Goal: Check status: Check status

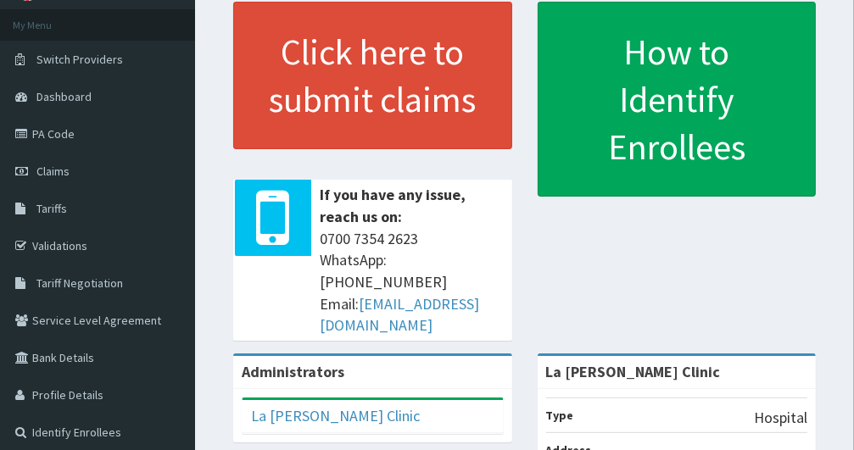
scroll to position [68, 0]
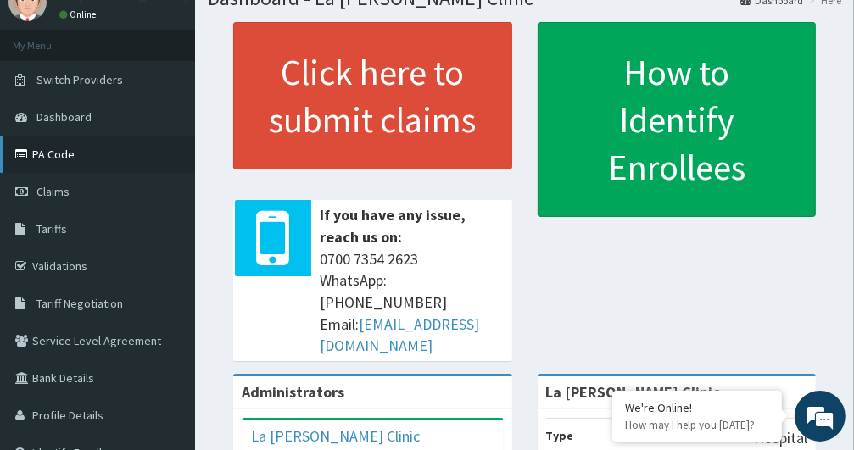
click at [45, 162] on link "PA Code" at bounding box center [97, 154] width 195 height 37
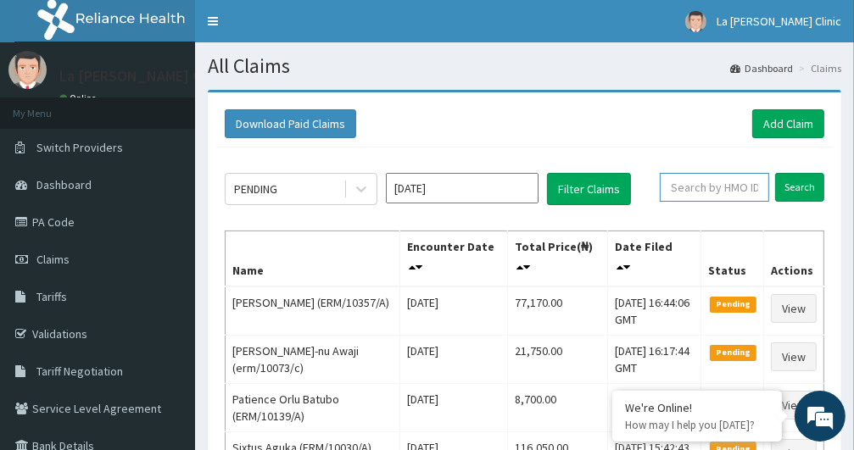
click at [726, 192] on input "text" at bounding box center [713, 187] width 109 height 29
type input "erm/10034/d"
click at [807, 182] on input "Search" at bounding box center [799, 187] width 49 height 29
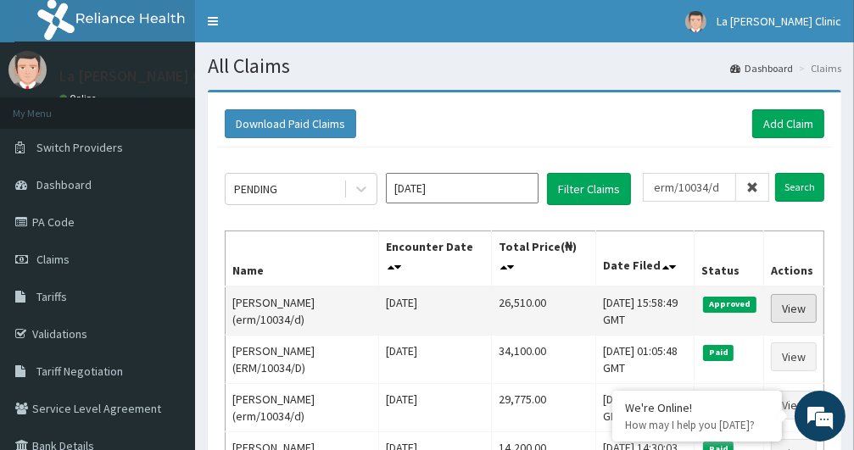
click at [790, 301] on link "View" at bounding box center [794, 308] width 46 height 29
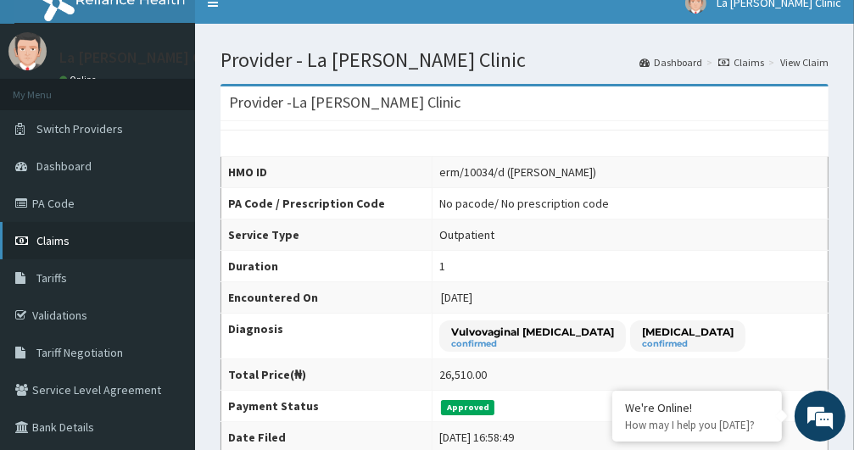
click at [125, 232] on link "Claims" at bounding box center [97, 240] width 195 height 37
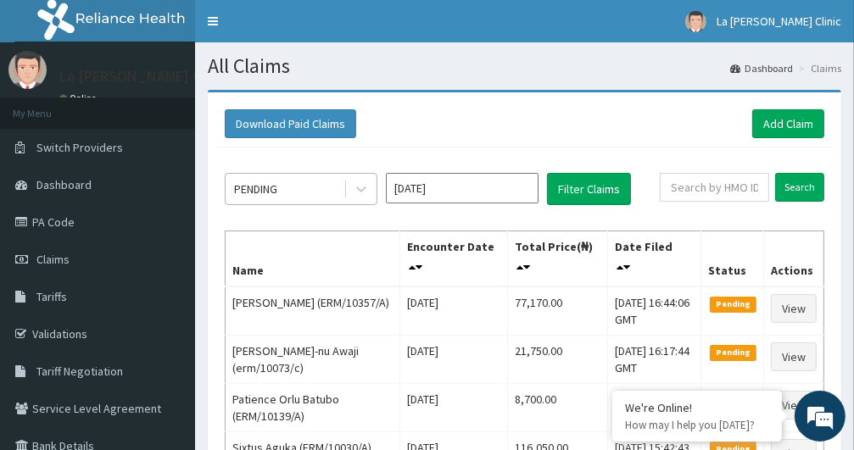
click at [329, 181] on div "PENDING" at bounding box center [284, 188] width 118 height 27
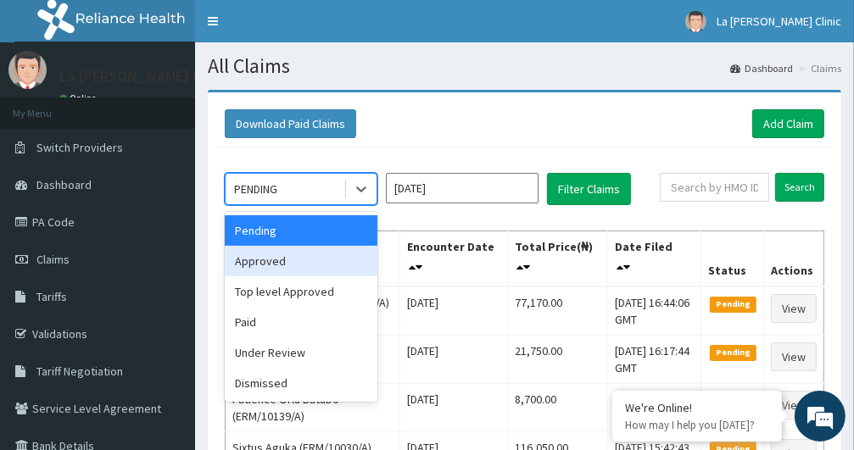
click at [319, 266] on div "Approved" at bounding box center [301, 261] width 153 height 31
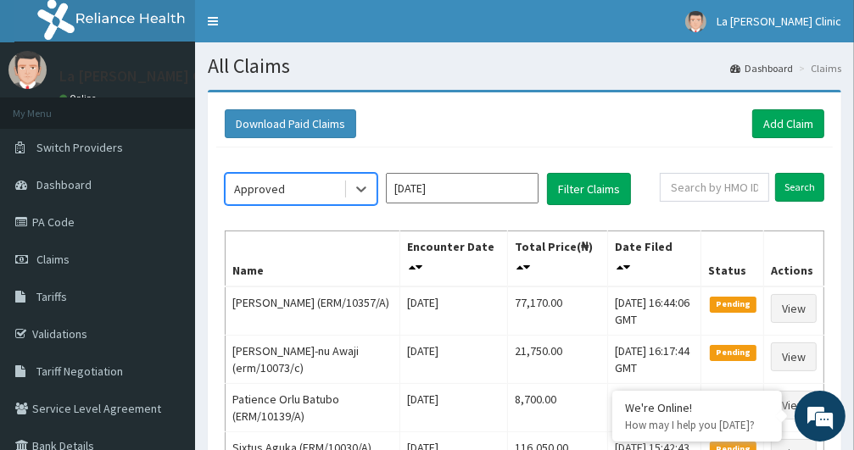
click at [448, 186] on input "[DATE]" at bounding box center [462, 188] width 153 height 31
